Goal: Task Accomplishment & Management: Manage account settings

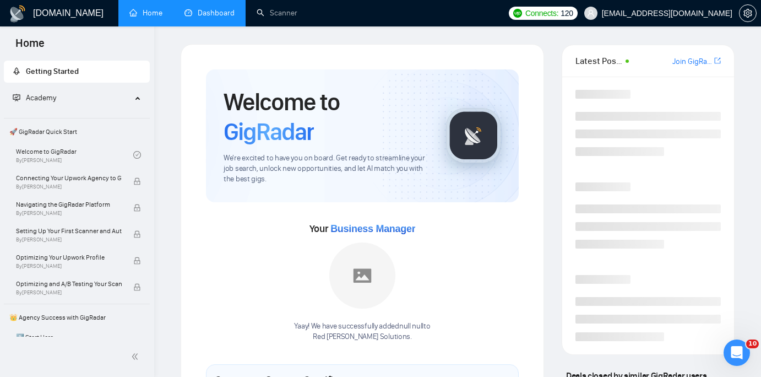
click at [219, 18] on link "Dashboard" at bounding box center [209, 12] width 50 height 9
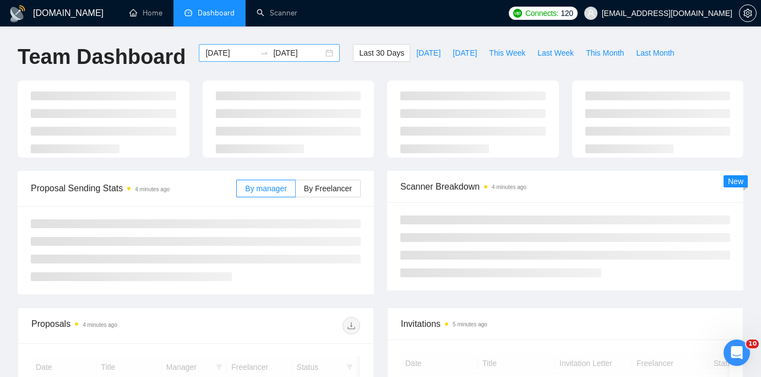
click at [232, 50] on input "[DATE]" at bounding box center [230, 53] width 50 height 12
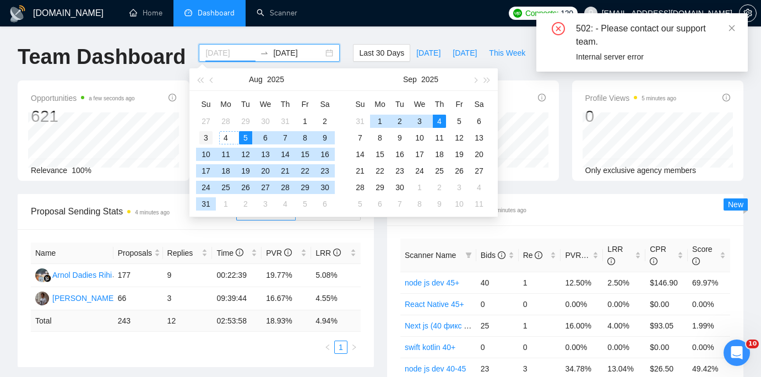
type input "[DATE]"
click at [206, 138] on div "3" at bounding box center [205, 137] width 13 height 13
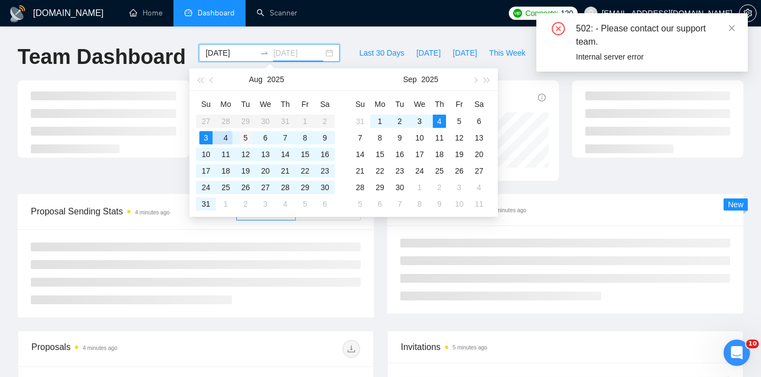
type input "[DATE]"
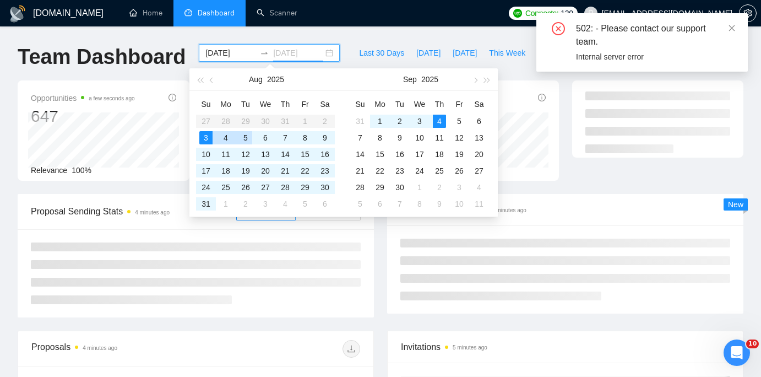
click at [241, 137] on div "5" at bounding box center [245, 137] width 13 height 13
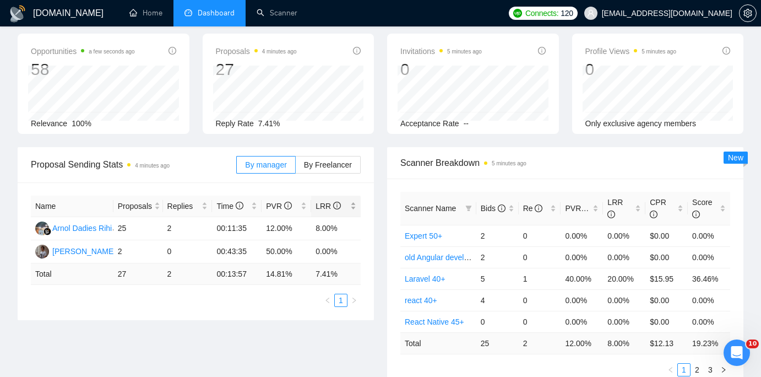
scroll to position [47, 0]
click at [533, 205] on span "Re" at bounding box center [533, 207] width 20 height 9
click at [447, 299] on link "old Angular developer 35-39" at bounding box center [453, 299] width 96 height 9
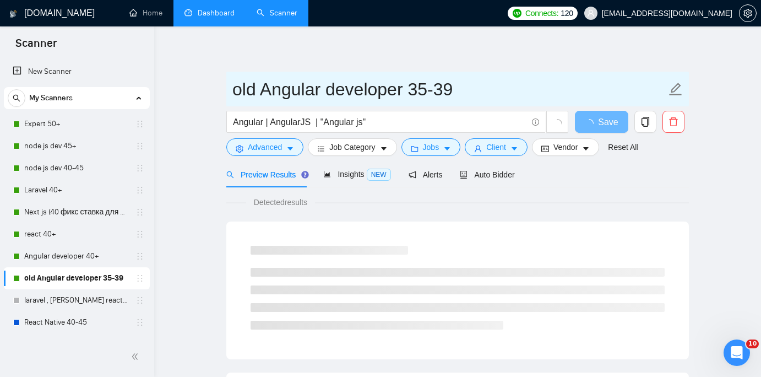
drag, startPoint x: 262, startPoint y: 88, endPoint x: 151, endPoint y: 73, distance: 111.1
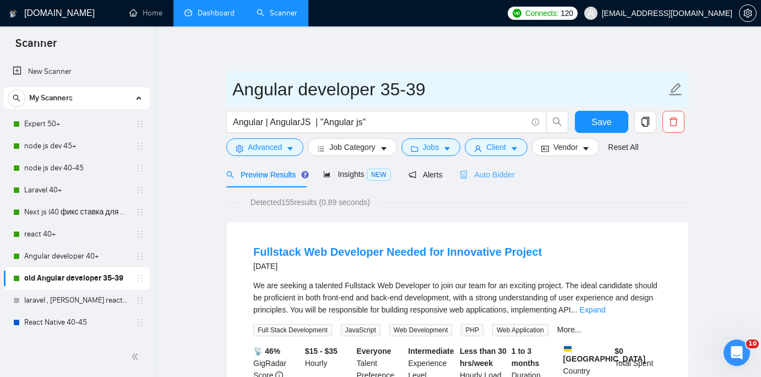
type input "Angular developer 35-39"
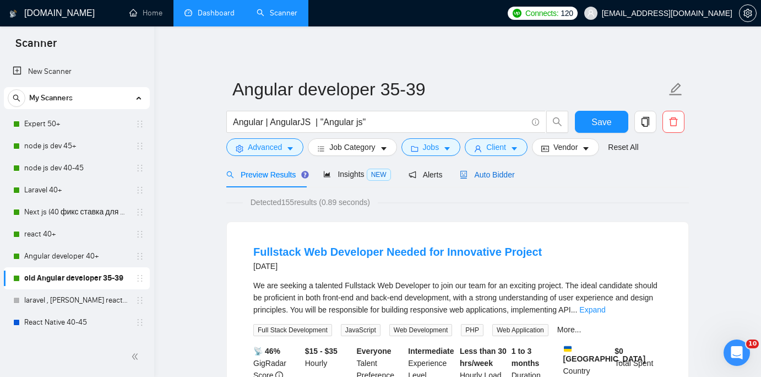
click at [499, 175] on span "Auto Bidder" at bounding box center [487, 174] width 55 height 9
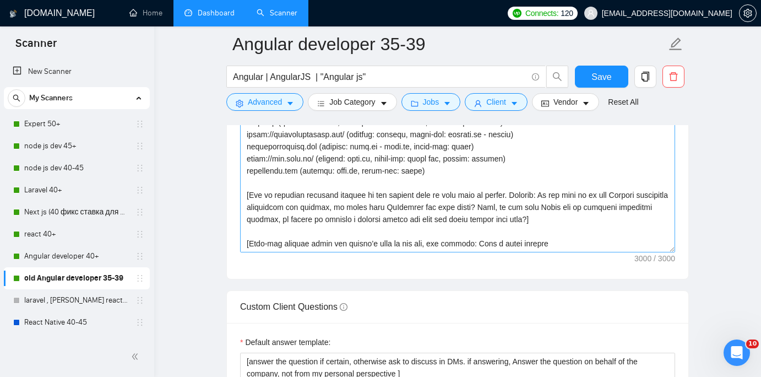
scroll to position [1343, 0]
click at [567, 244] on textarea "Cover letter template:" at bounding box center [457, 127] width 435 height 248
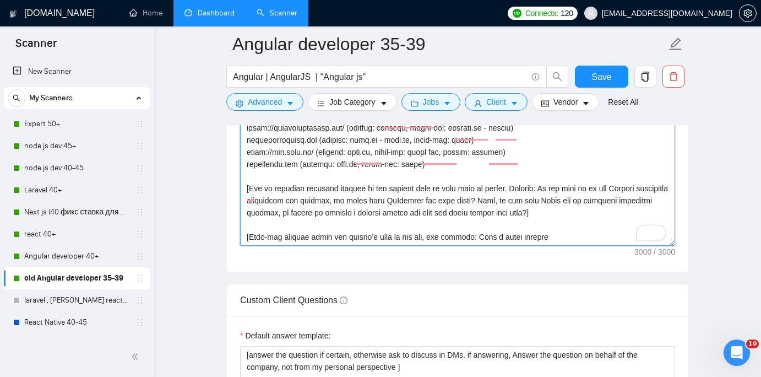
scroll to position [327, 0]
click at [540, 229] on textarea "Cover letter template:" at bounding box center [457, 122] width 435 height 248
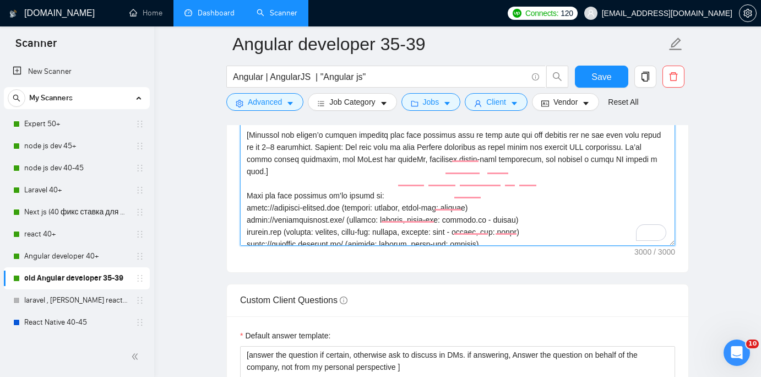
scroll to position [0, 0]
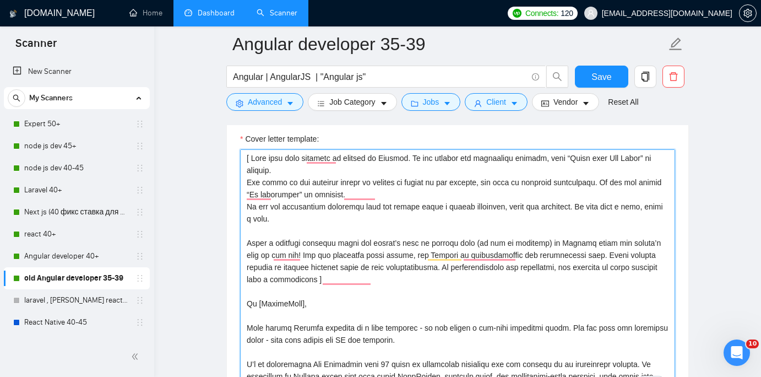
click at [474, 230] on textarea "Cover letter template:" at bounding box center [457, 273] width 435 height 248
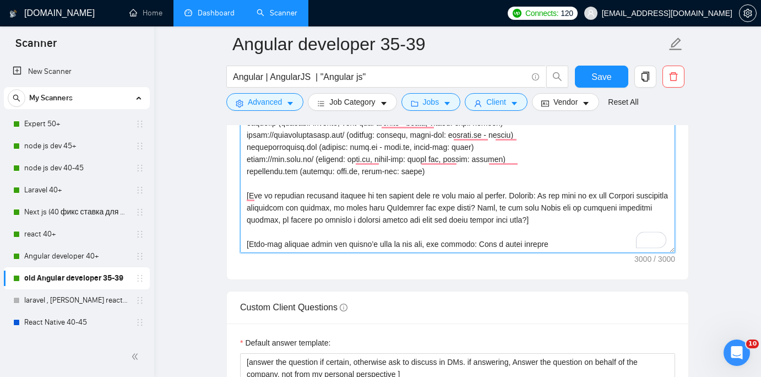
click at [562, 251] on textarea "Cover letter template:" at bounding box center [457, 129] width 435 height 248
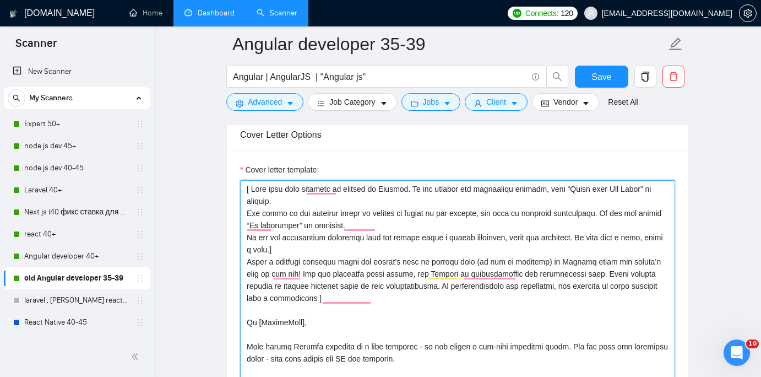
click at [280, 248] on textarea "Cover letter template:" at bounding box center [457, 304] width 435 height 248
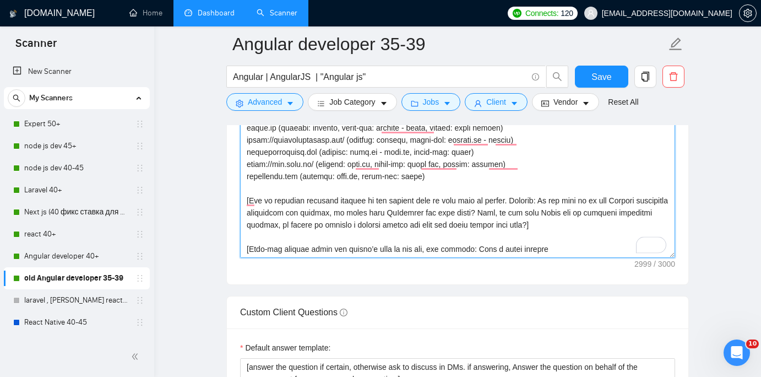
click at [566, 247] on textarea "Cover letter template:" at bounding box center [457, 134] width 435 height 248
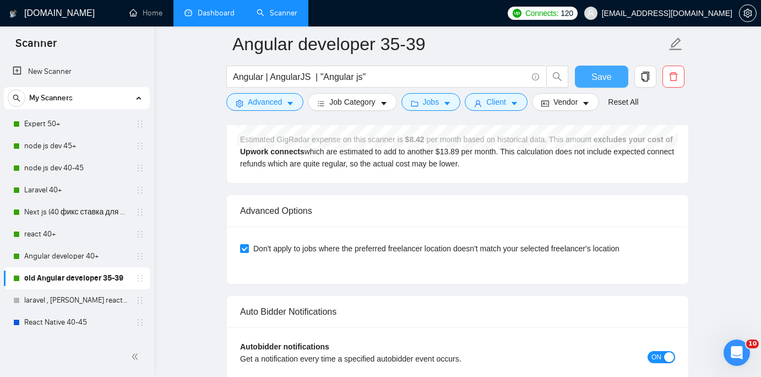
type textarea "[ Lore ipsu dolo sitametc ad elitsed do Eiusmod. Te inc utlabor etd magnaaliqu …"
click at [614, 67] on button "Save" at bounding box center [601, 77] width 53 height 22
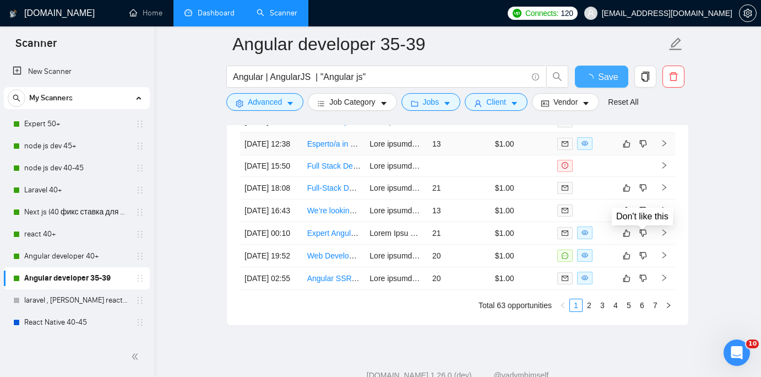
checkbox input "true"
